Goal: Communication & Community: Answer question/provide support

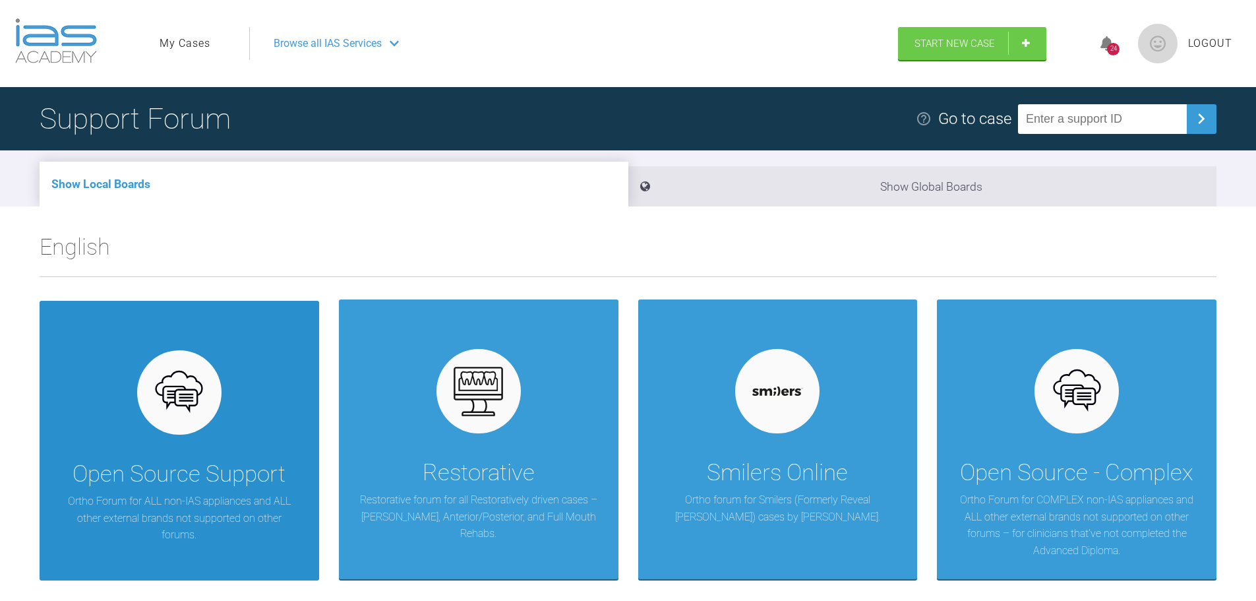
click at [220, 392] on div at bounding box center [179, 392] width 84 height 84
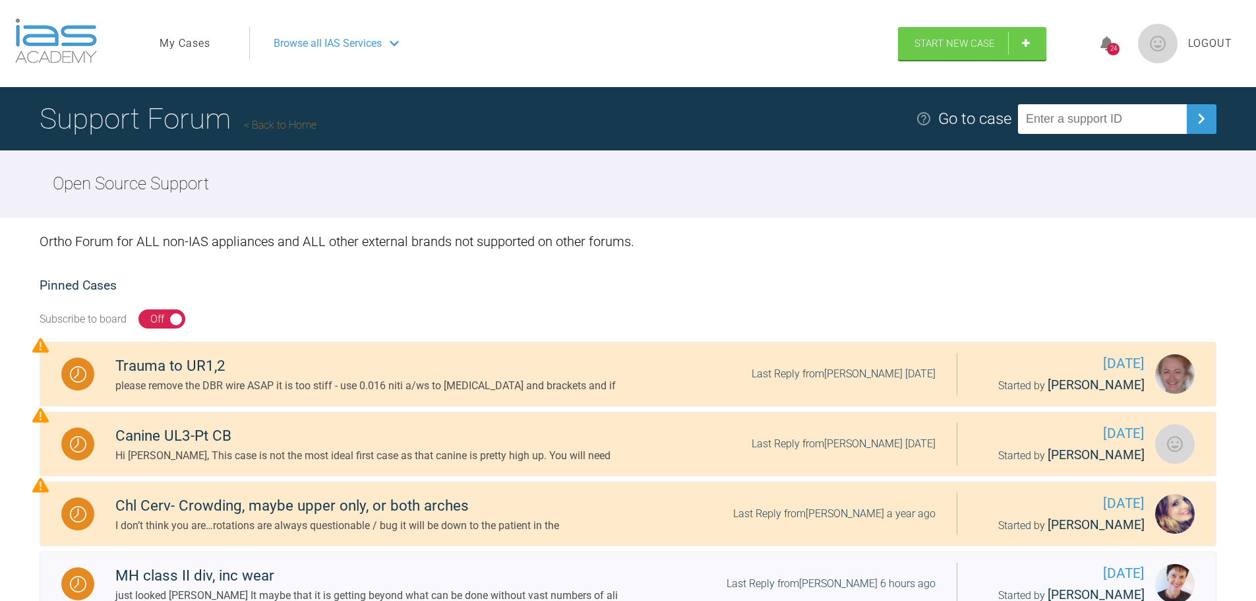
click at [194, 49] on link "My Cases" at bounding box center [185, 43] width 51 height 17
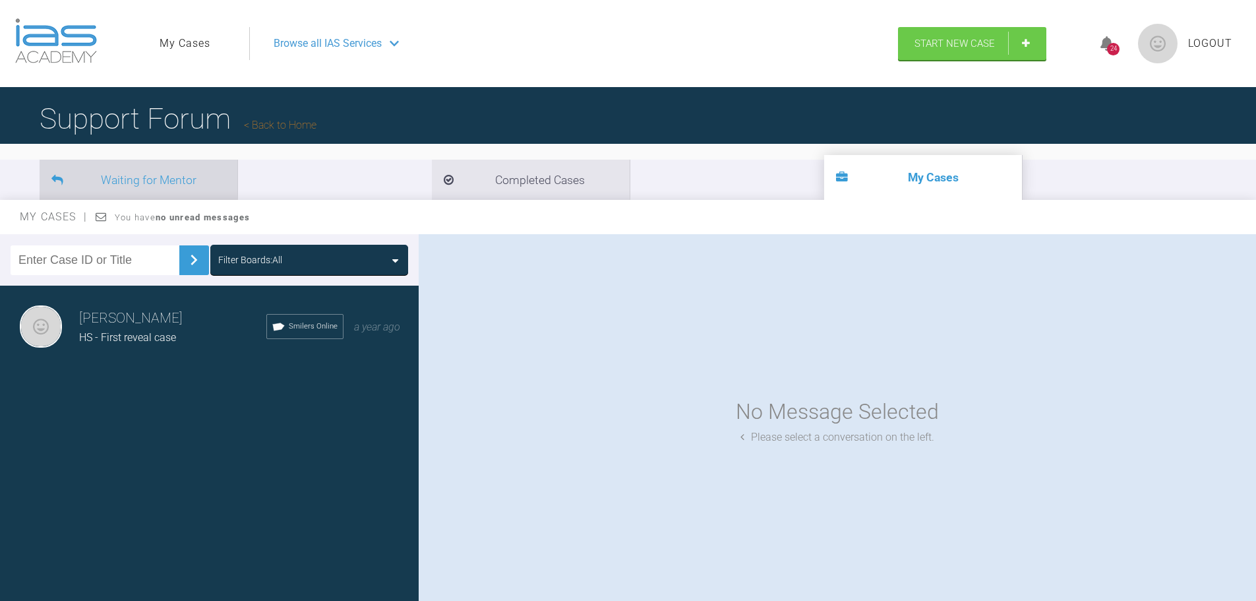
click at [152, 179] on li "Waiting for Mentor" at bounding box center [139, 180] width 198 height 40
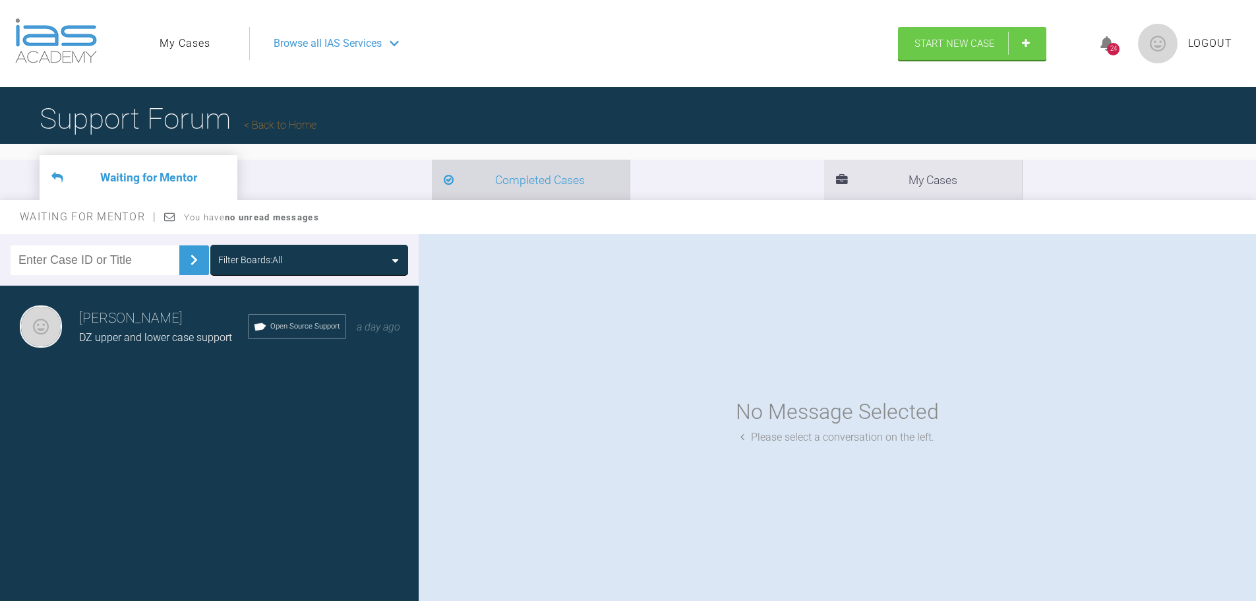
click at [444, 178] on icon at bounding box center [449, 181] width 10 height 12
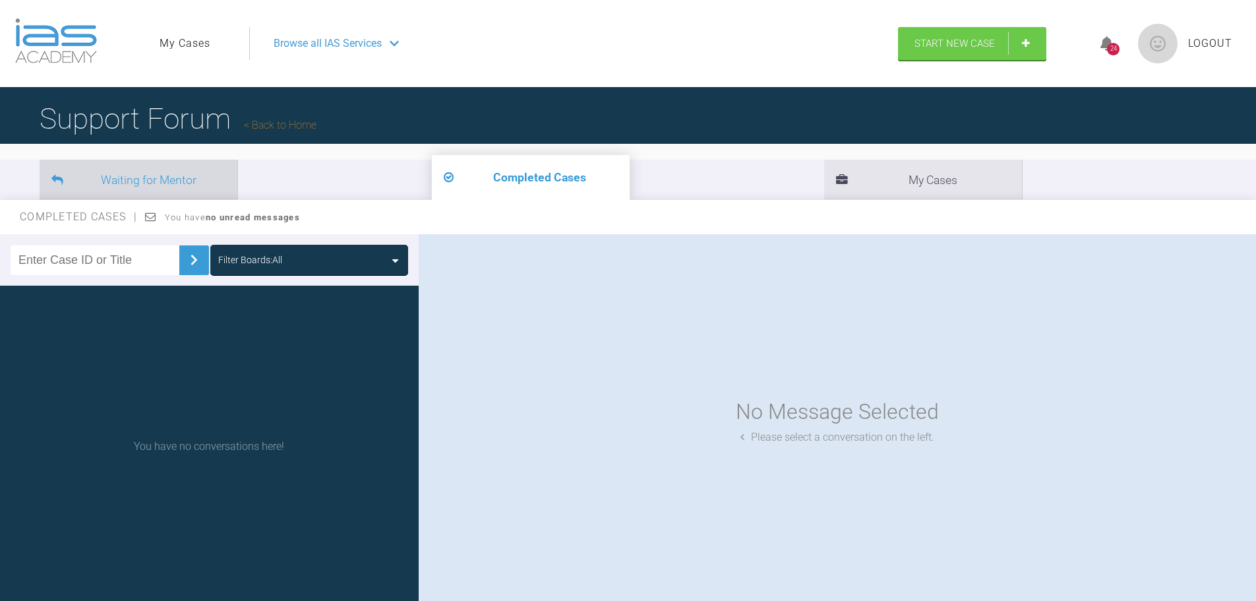
click at [203, 179] on li "Waiting for Mentor" at bounding box center [139, 180] width 198 height 40
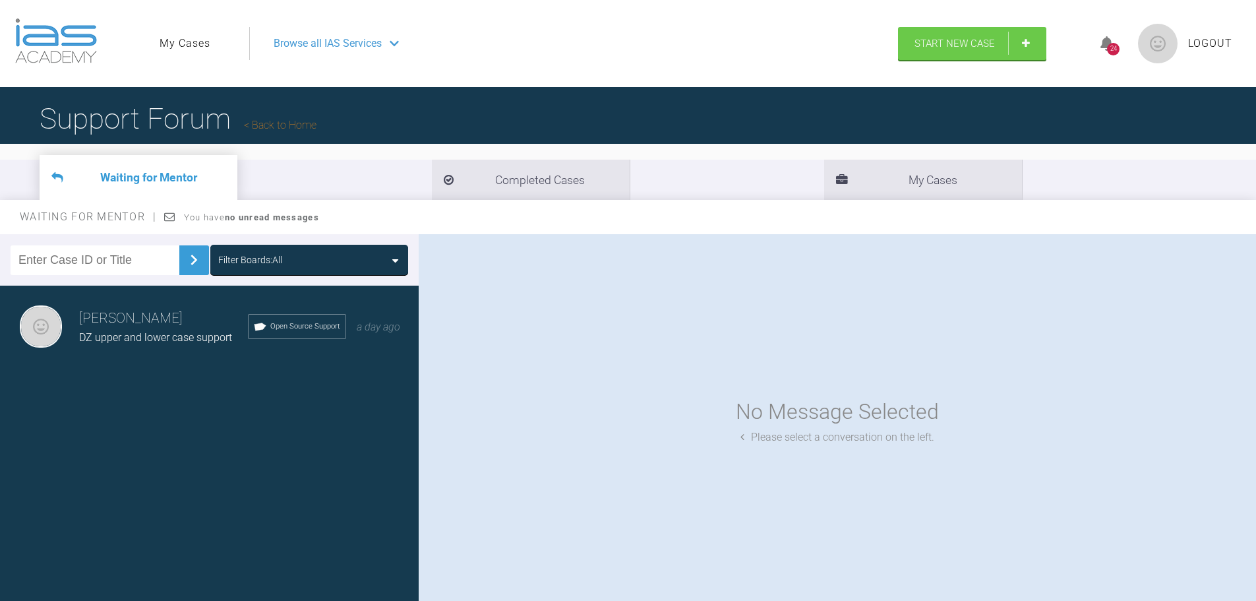
click at [170, 212] on icon at bounding box center [169, 216] width 11 height 11
click at [94, 225] on div "Waiting for Mentor You have no unread messages" at bounding box center [628, 217] width 1256 height 34
click at [245, 226] on div "Waiting for Mentor You have no unread messages" at bounding box center [628, 217] width 1256 height 34
click at [273, 331] on span "Open Source Support" at bounding box center [305, 326] width 70 height 12
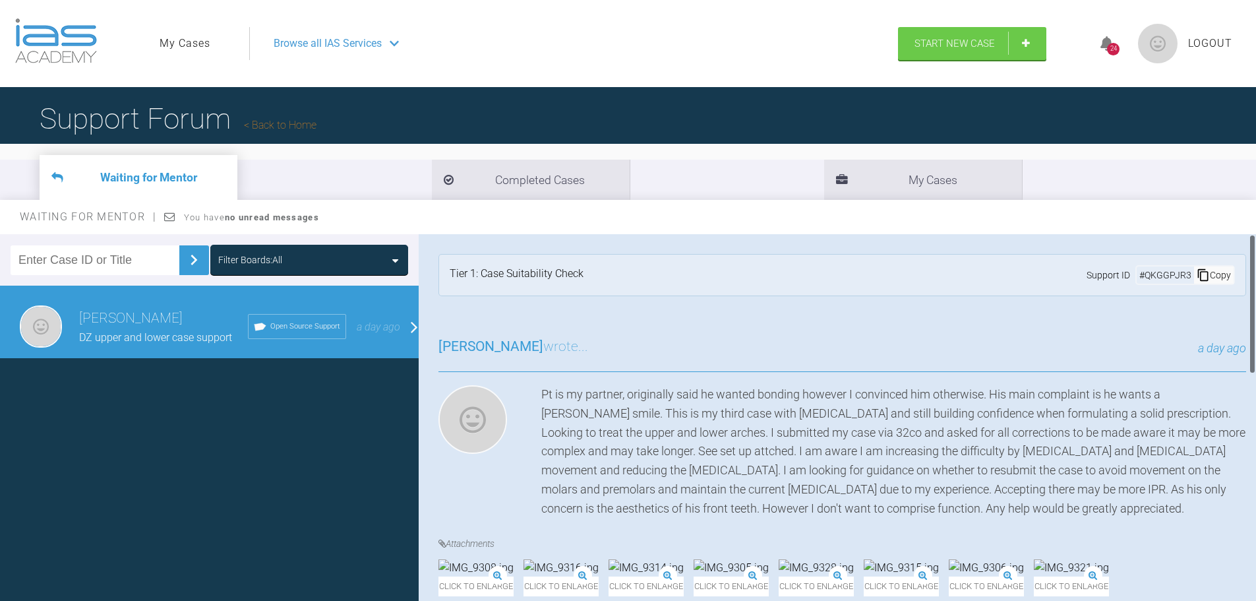
click at [885, 350] on div "a day ago" at bounding box center [917, 348] width 658 height 19
click at [611, 347] on div "a day ago" at bounding box center [917, 348] width 658 height 19
click at [171, 117] on h1 "Support Forum Back to Home" at bounding box center [178, 119] width 277 height 46
click at [287, 128] on link "Back to Home" at bounding box center [280, 125] width 73 height 13
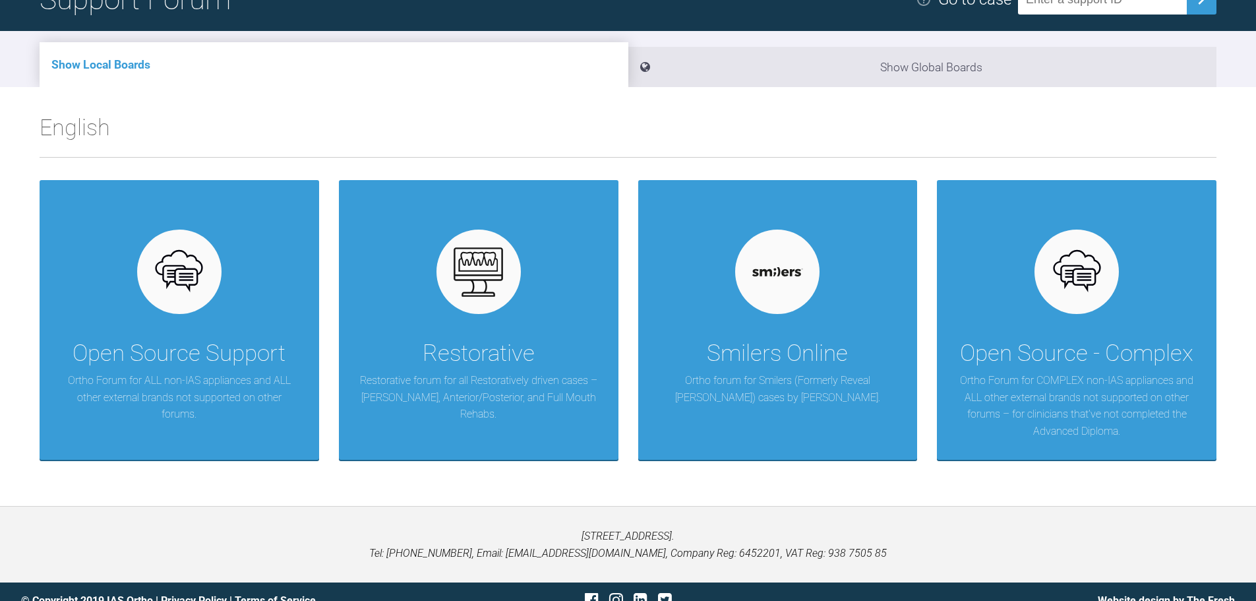
scroll to position [132, 0]
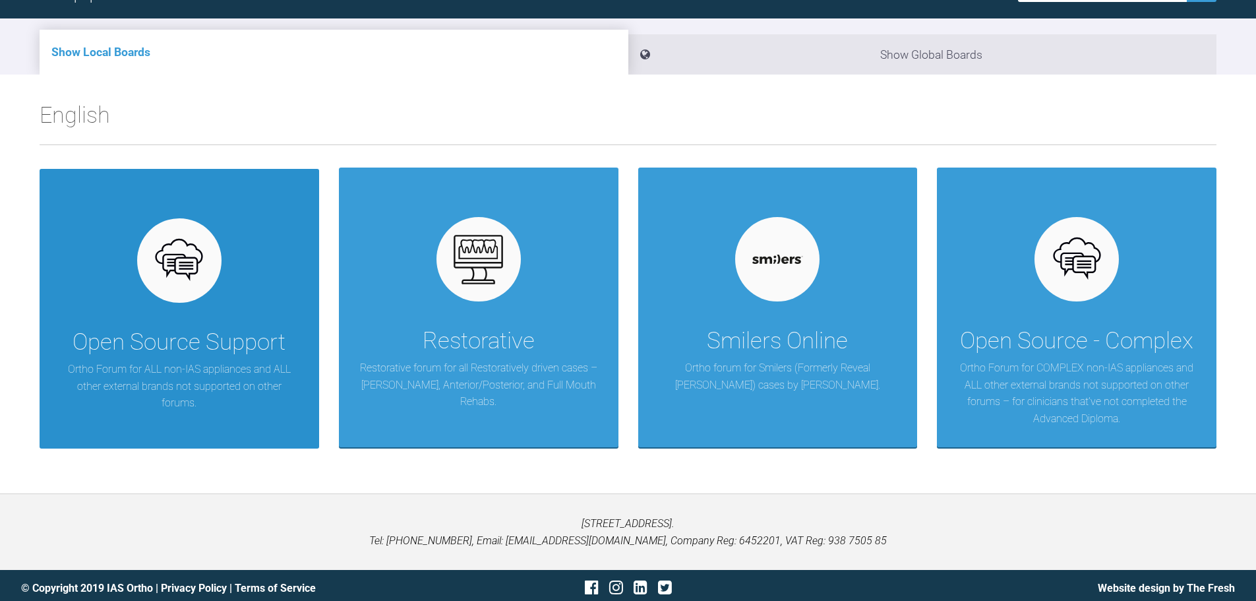
click at [148, 345] on div "Open Source Support" at bounding box center [179, 342] width 213 height 37
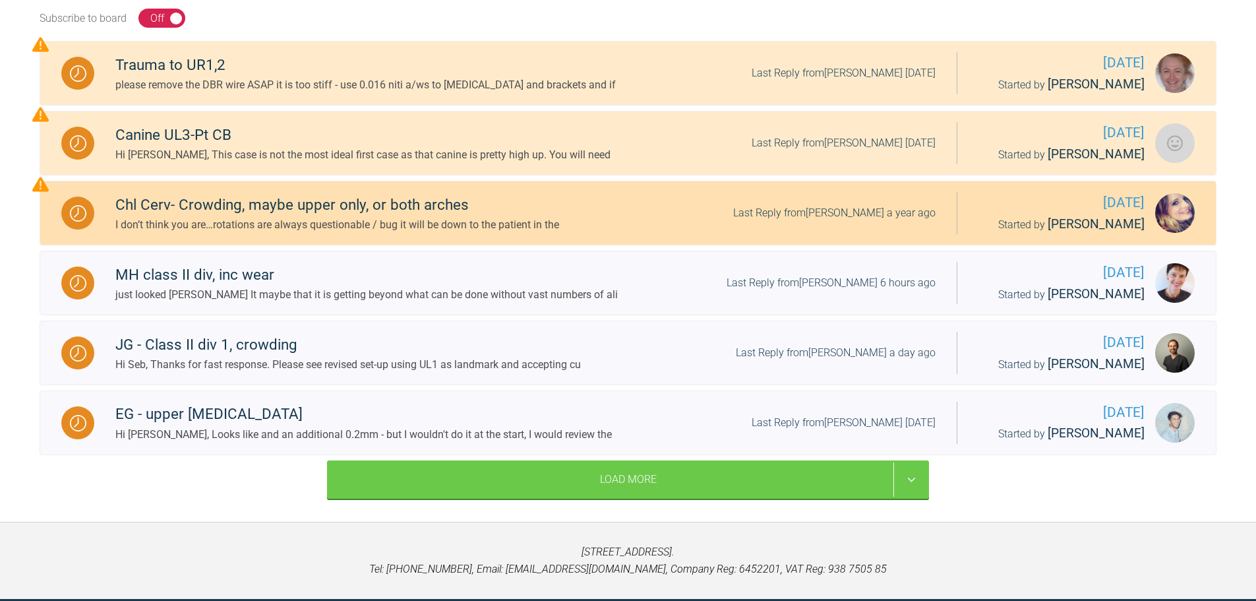
scroll to position [330, 0]
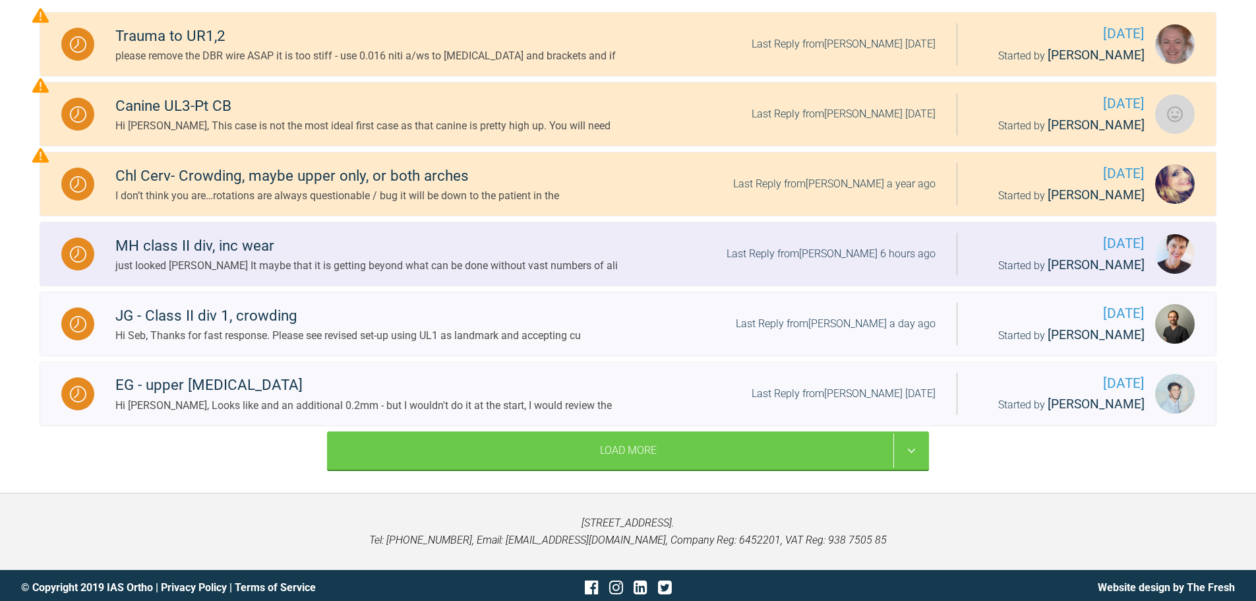
click at [338, 264] on div "just looked [PERSON_NAME] It maybe that it is getting beyond what can be done w…" at bounding box center [366, 265] width 502 height 17
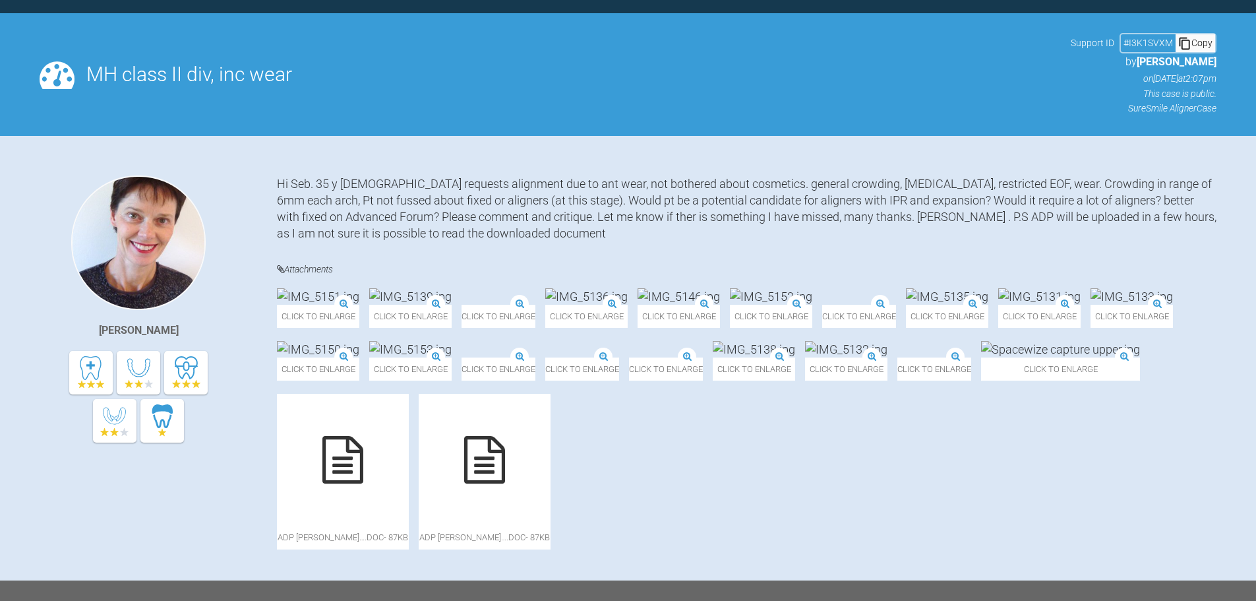
scroll to position [330, 0]
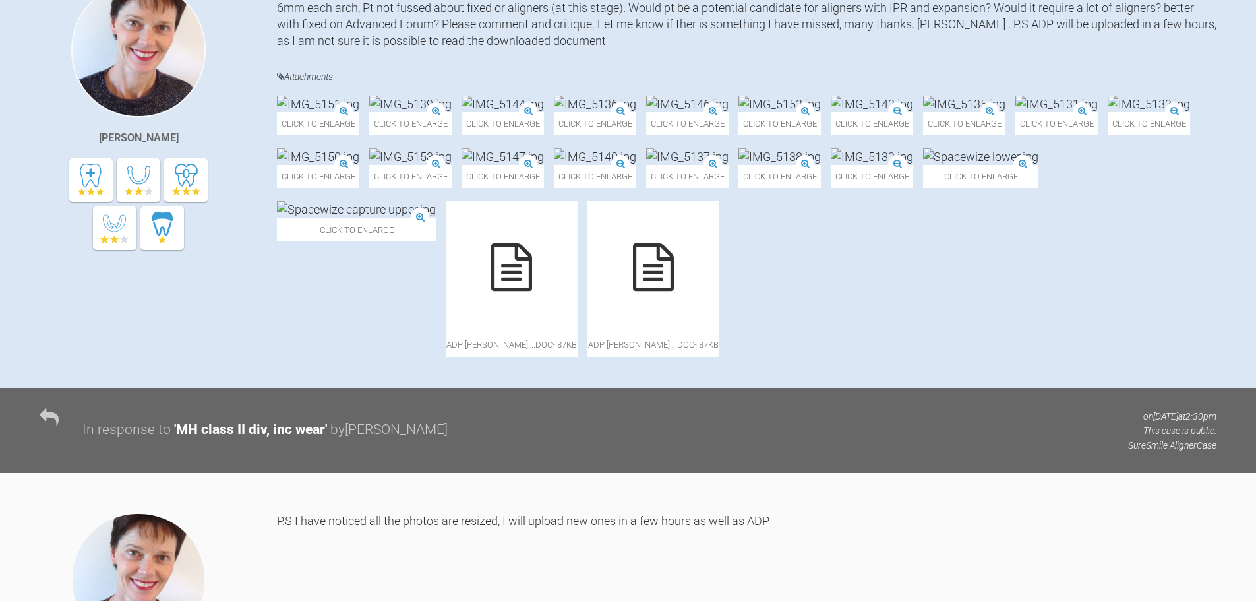
click at [1189, 304] on div "Click to enlarge Click to enlarge Click to enlarge Click to enlarge Click to en…" at bounding box center [746, 233] width 939 height 274
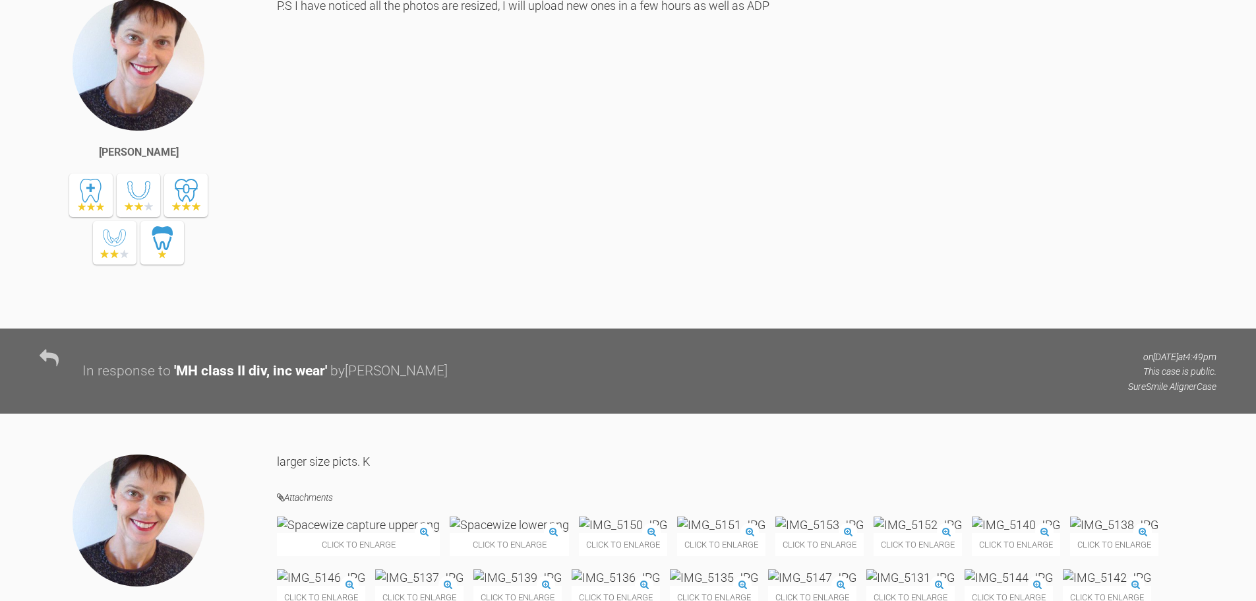
scroll to position [1121, 0]
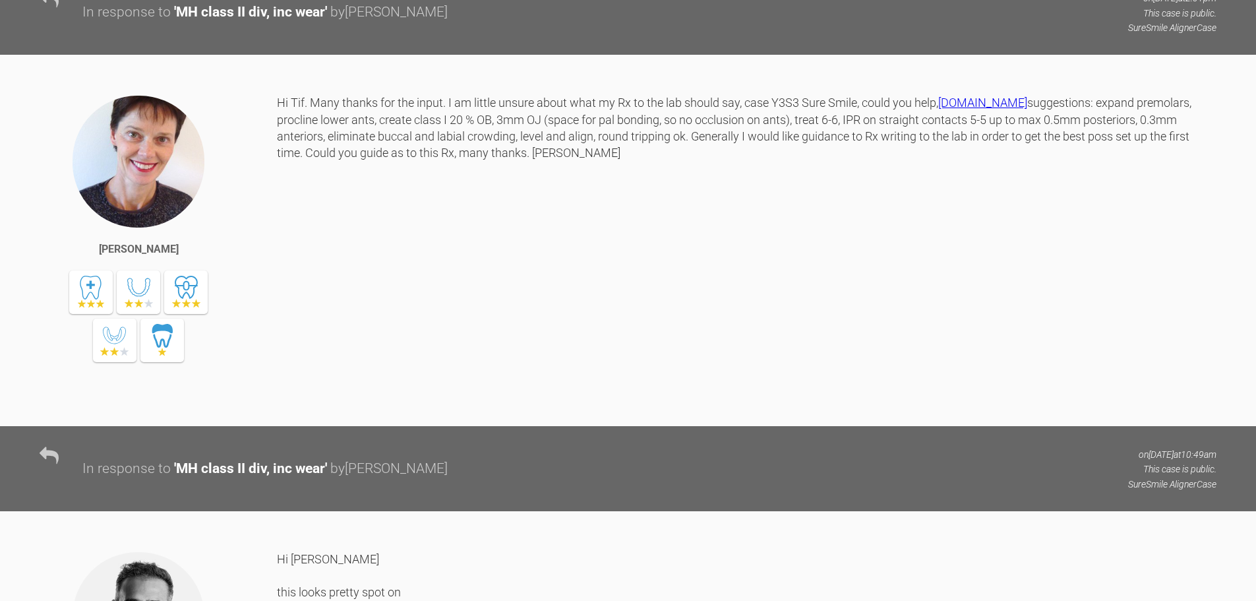
scroll to position [2307, 0]
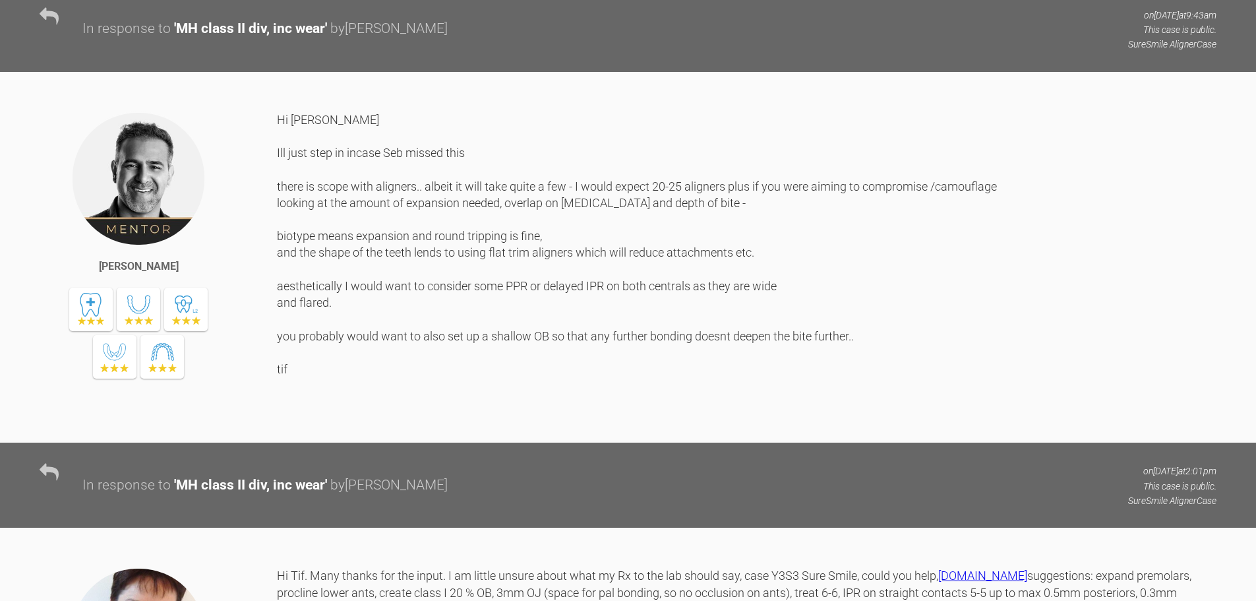
scroll to position [1648, 0]
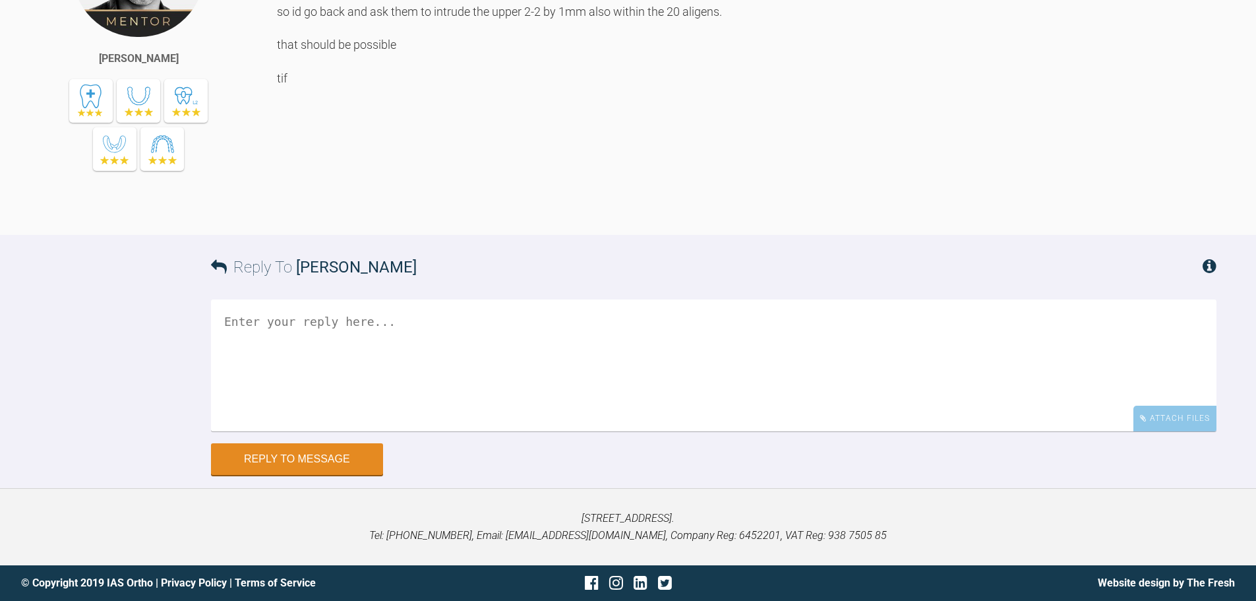
scroll to position [9013, 0]
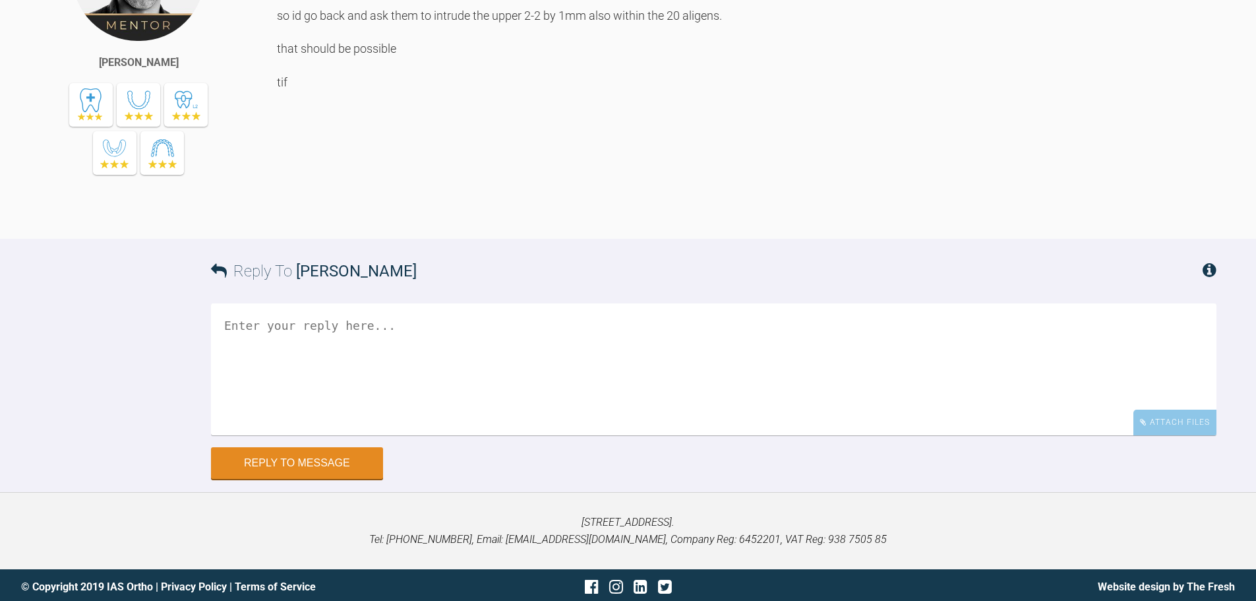
scroll to position [9211, 0]
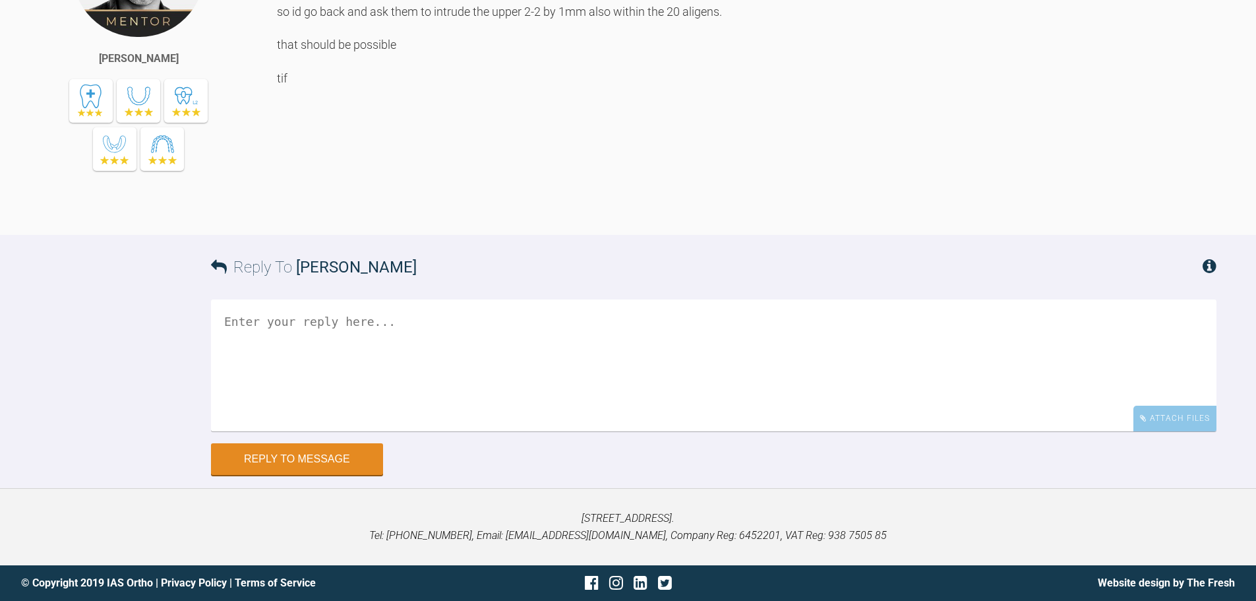
drag, startPoint x: 320, startPoint y: 338, endPoint x: 395, endPoint y: 336, distance: 75.2
click at [395, 215] on div "just looked [PERSON_NAME] It maybe that it is getting beyond what can be done w…" at bounding box center [746, 59] width 939 height 311
click at [428, 215] on div "just looked [PERSON_NAME] It maybe that it is getting beyond what can be done w…" at bounding box center [746, 59] width 939 height 311
click at [314, 215] on div "just looked [PERSON_NAME] It maybe that it is getting beyond what can be done w…" at bounding box center [746, 59] width 939 height 311
drag, startPoint x: 310, startPoint y: 359, endPoint x: 576, endPoint y: 355, distance: 266.3
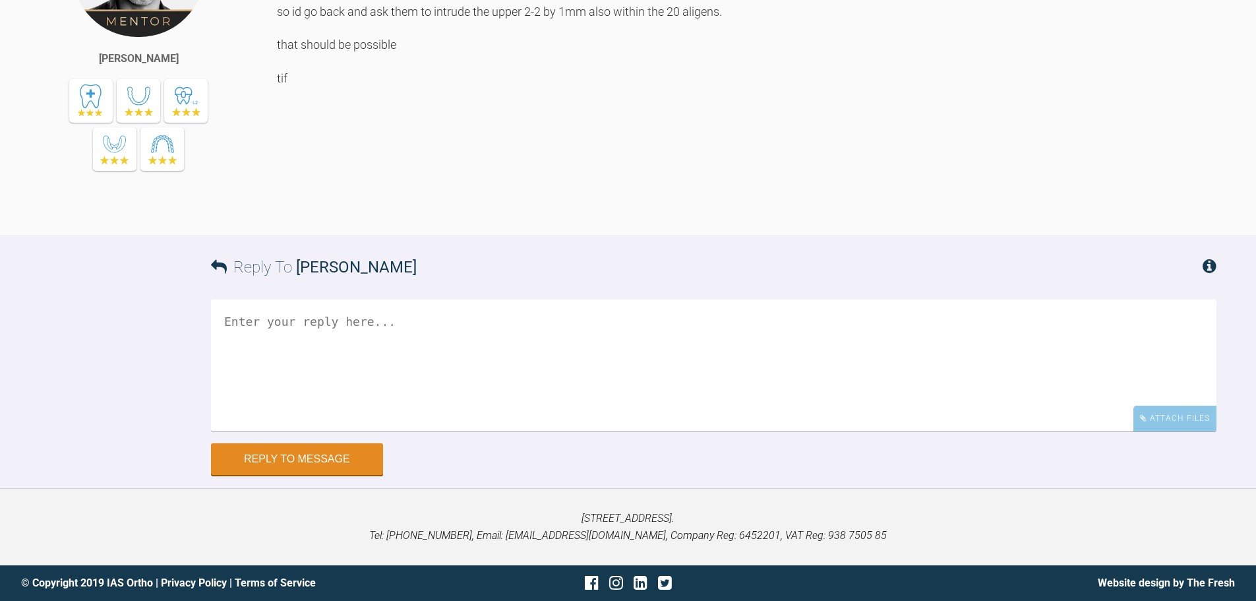
click at [576, 215] on div "just looked [PERSON_NAME] It maybe that it is getting beyond what can be done w…" at bounding box center [746, 59] width 939 height 311
click at [669, 215] on div "just looked [PERSON_NAME] It maybe that it is getting beyond what can be done w…" at bounding box center [746, 59] width 939 height 311
click at [769, 215] on div "just looked [PERSON_NAME] It maybe that it is getting beyond what can be done w…" at bounding box center [746, 59] width 939 height 311
click at [490, 215] on div "just looked [PERSON_NAME] It maybe that it is getting beyond what can be done w…" at bounding box center [746, 59] width 939 height 311
click at [648, 215] on div "just looked [PERSON_NAME] It maybe that it is getting beyond what can be done w…" at bounding box center [746, 59] width 939 height 311
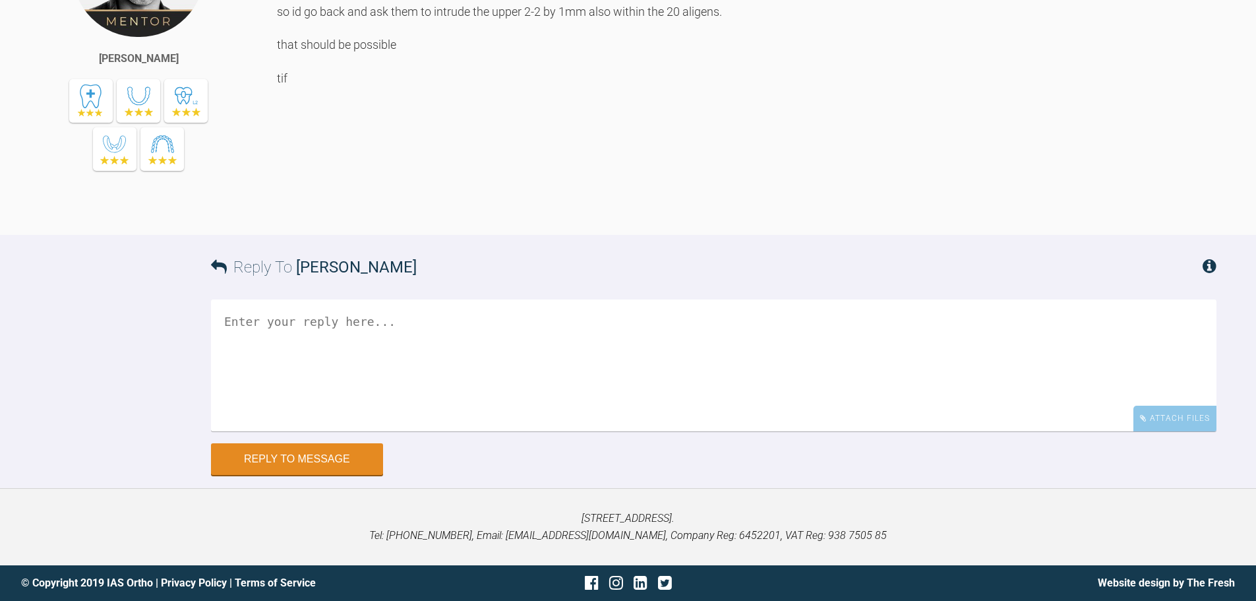
click at [808, 215] on div "just looked [PERSON_NAME] It maybe that it is getting beyond what can be done w…" at bounding box center [746, 59] width 939 height 311
click at [927, 215] on div "just looked [PERSON_NAME] It maybe that it is getting beyond what can be done w…" at bounding box center [746, 59] width 939 height 311
click at [504, 215] on div "just looked [PERSON_NAME] It maybe that it is getting beyond what can be done w…" at bounding box center [746, 59] width 939 height 311
click at [531, 215] on div "just looked [PERSON_NAME] It maybe that it is getting beyond what can be done w…" at bounding box center [746, 59] width 939 height 311
click at [554, 215] on div "just looked [PERSON_NAME] It maybe that it is getting beyond what can be done w…" at bounding box center [746, 59] width 939 height 311
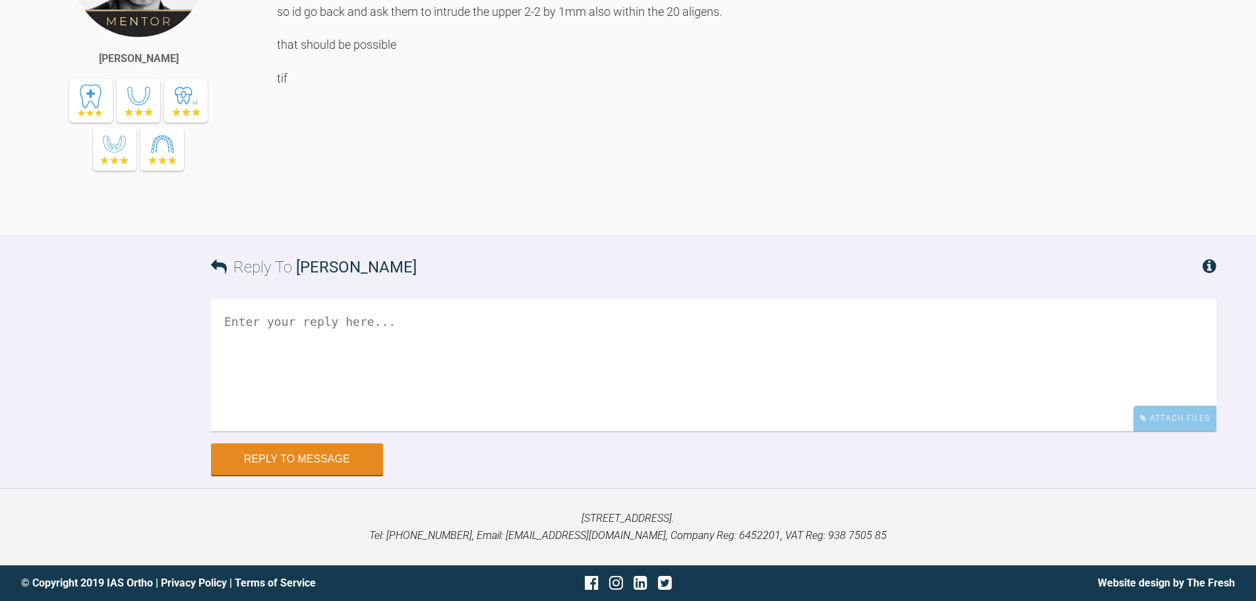
click at [328, 215] on div "just looked [PERSON_NAME] It maybe that it is getting beyond what can be done w…" at bounding box center [746, 59] width 939 height 311
click at [403, 215] on div "just looked [PERSON_NAME] It maybe that it is getting beyond what can be done w…" at bounding box center [746, 59] width 939 height 311
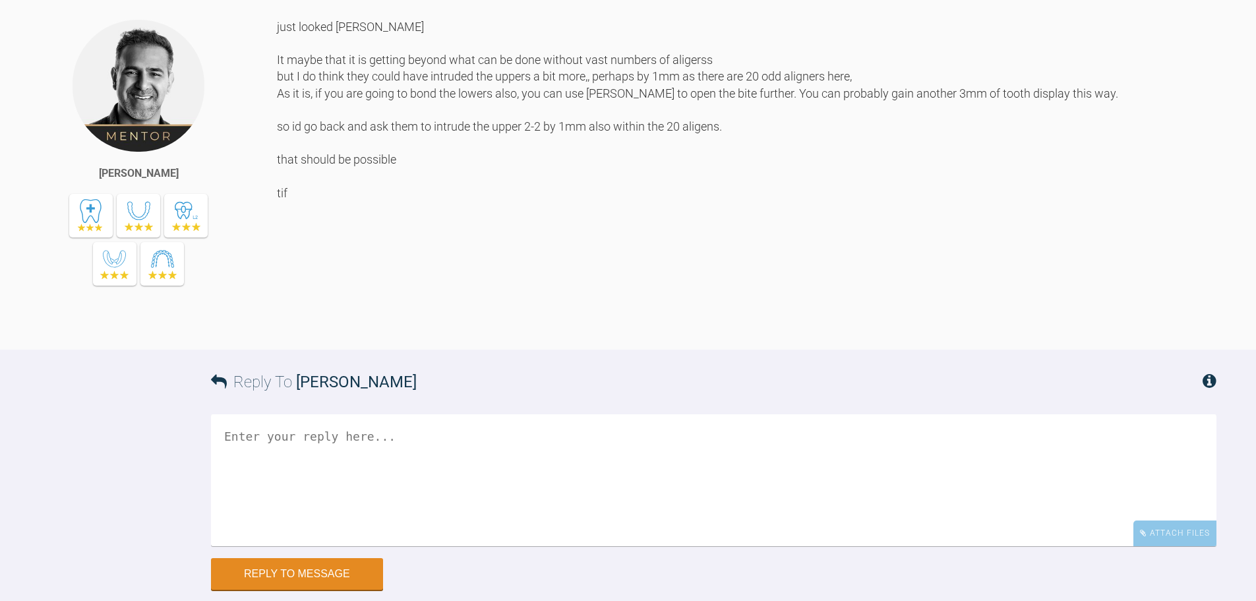
scroll to position [8815, 0]
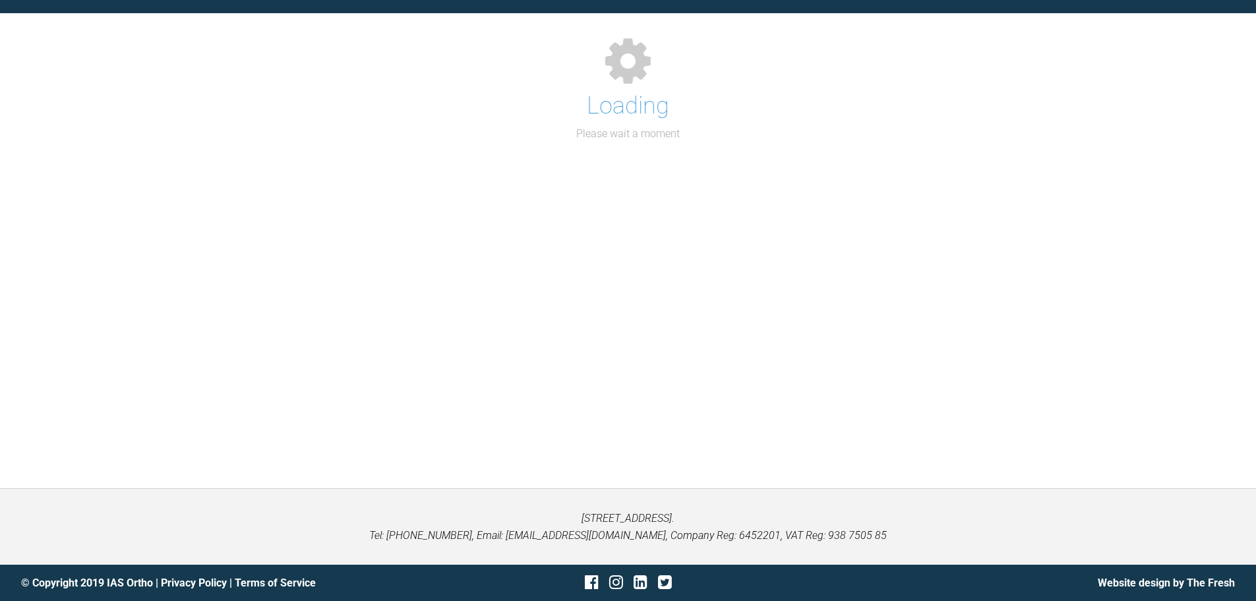
scroll to position [334, 0]
